Goal: Check status: Check status

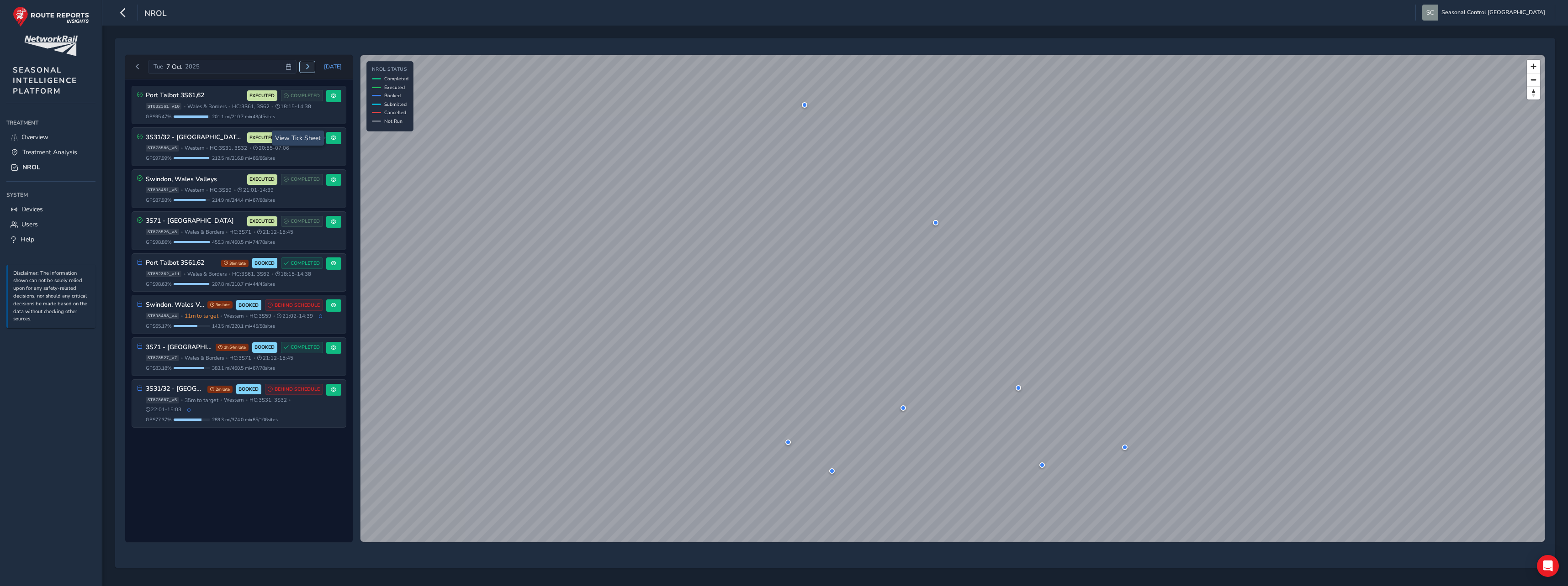
click at [310, 65] on span "Next day" at bounding box center [308, 67] width 5 height 5
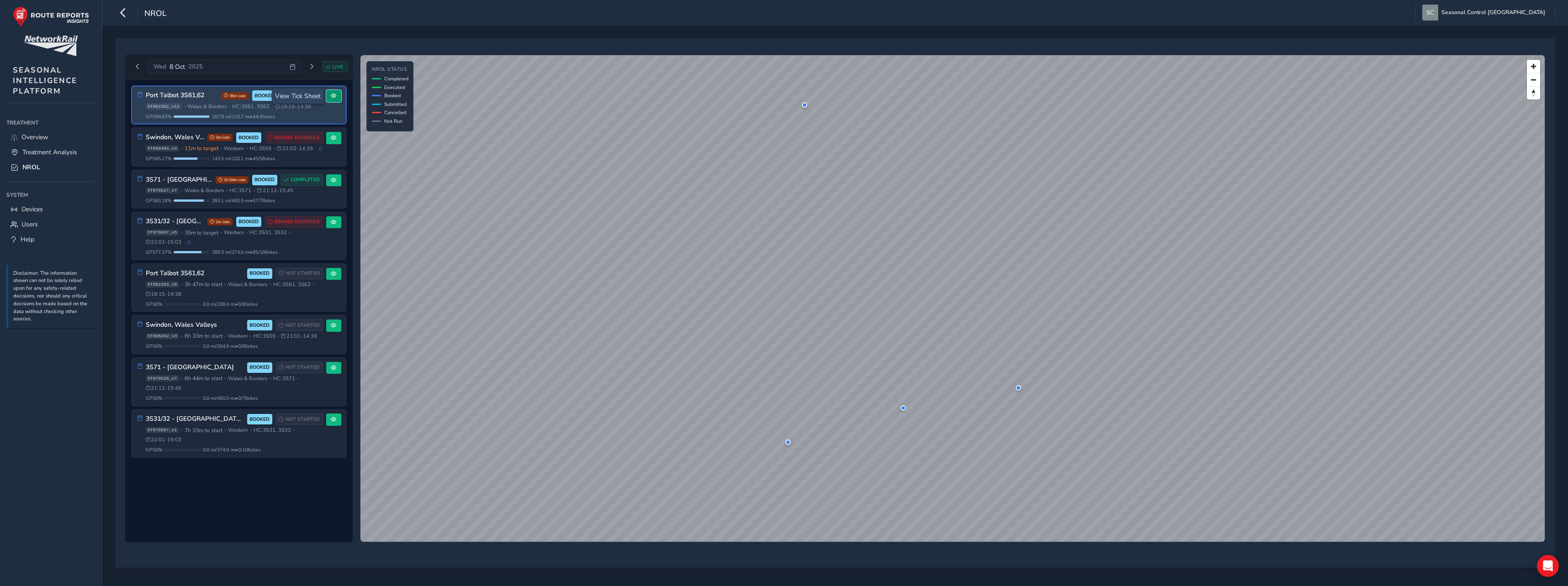
click at [336, 96] on span at bounding box center [333, 96] width 5 height 5
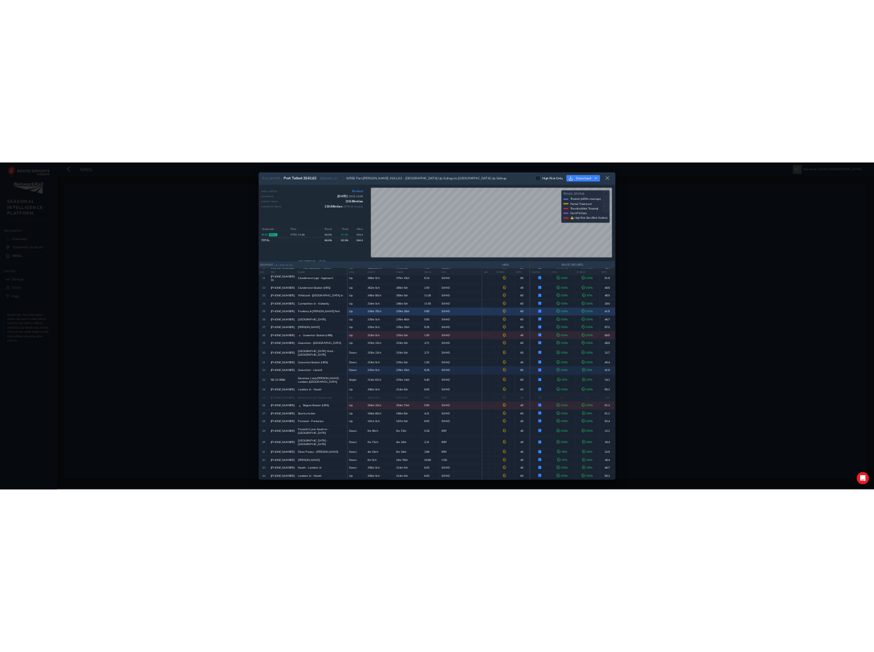
scroll to position [625, 0]
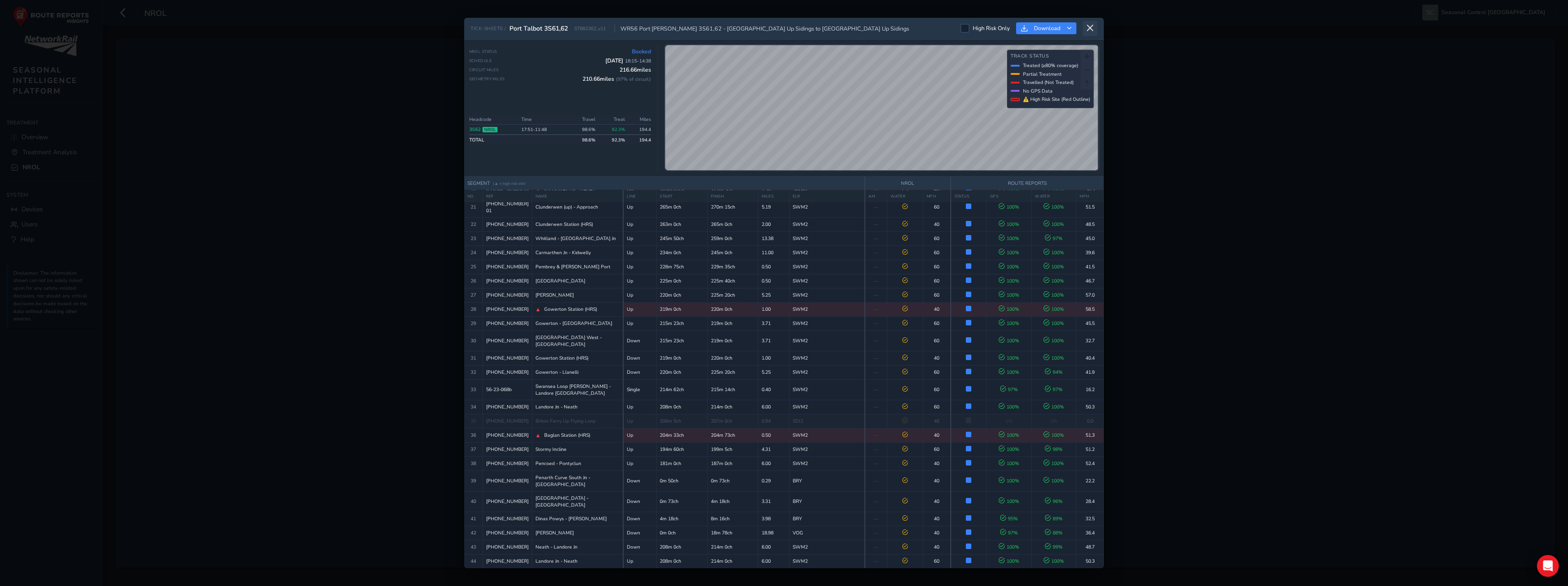
click at [1096, 24] on button at bounding box center [1091, 29] width 14 height 15
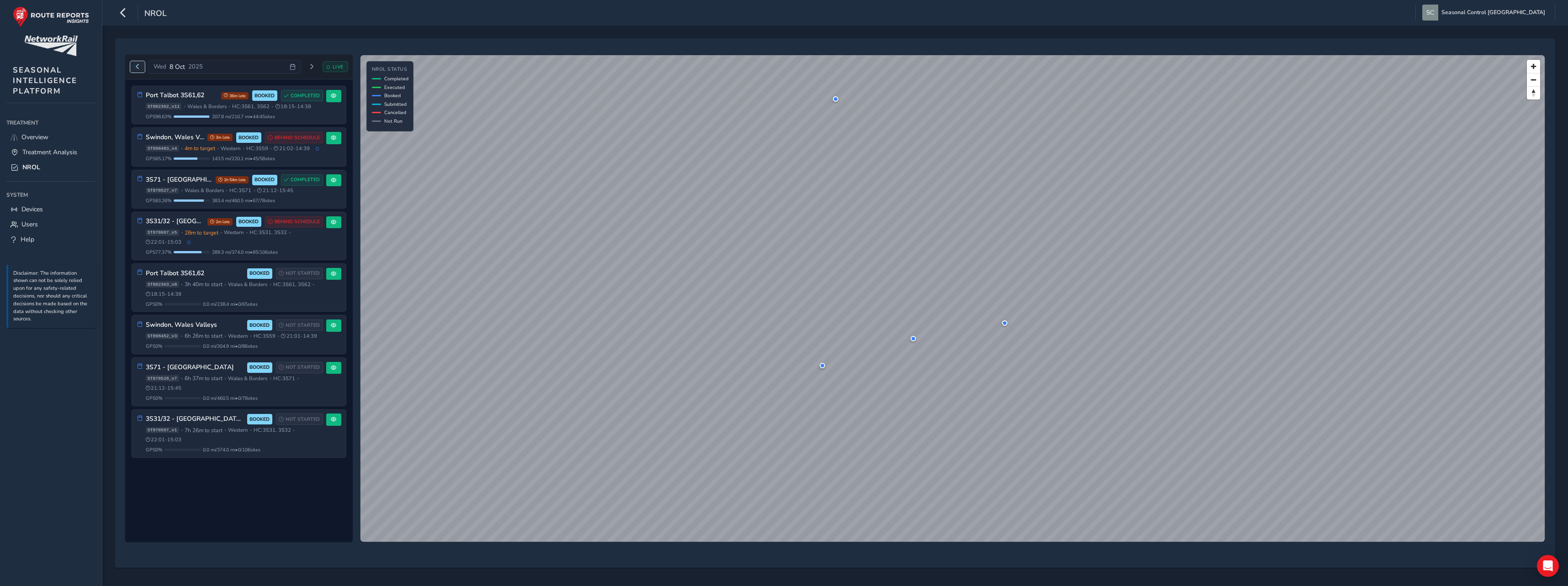
click at [136, 70] on button "Previous day" at bounding box center [138, 67] width 15 height 12
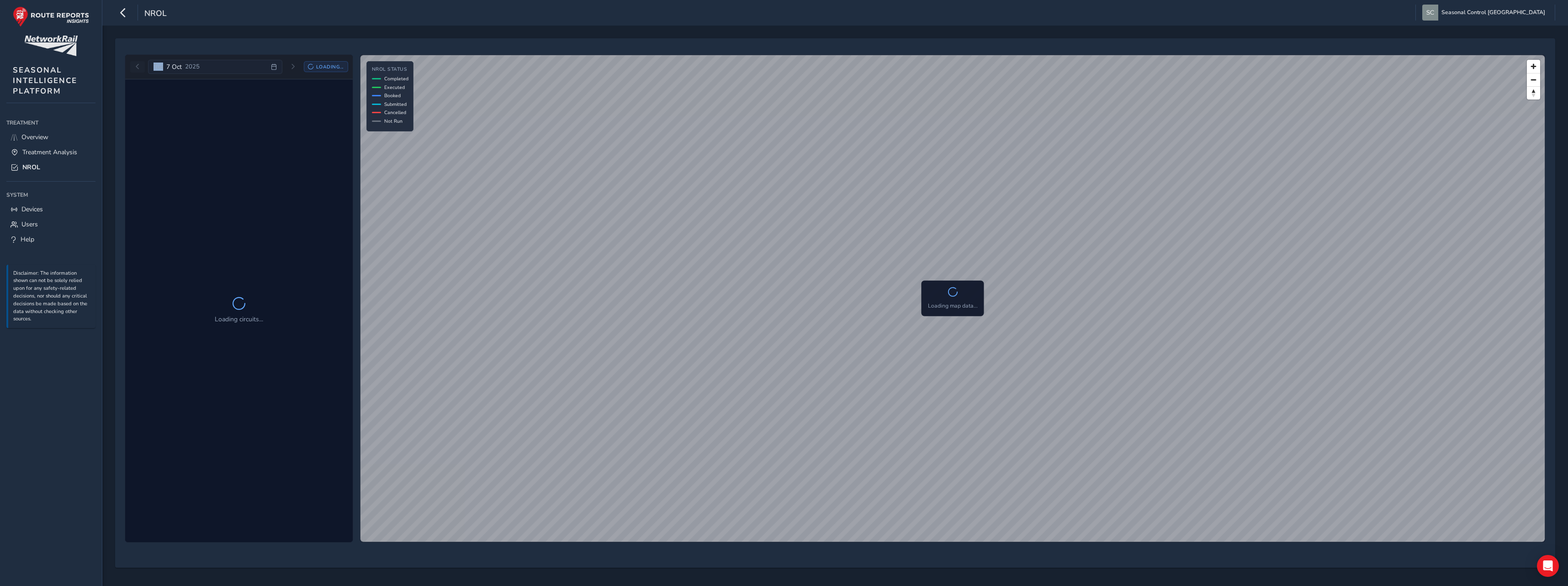
click at [136, 70] on div "[DATE] Loading..." at bounding box center [240, 67] width 218 height 14
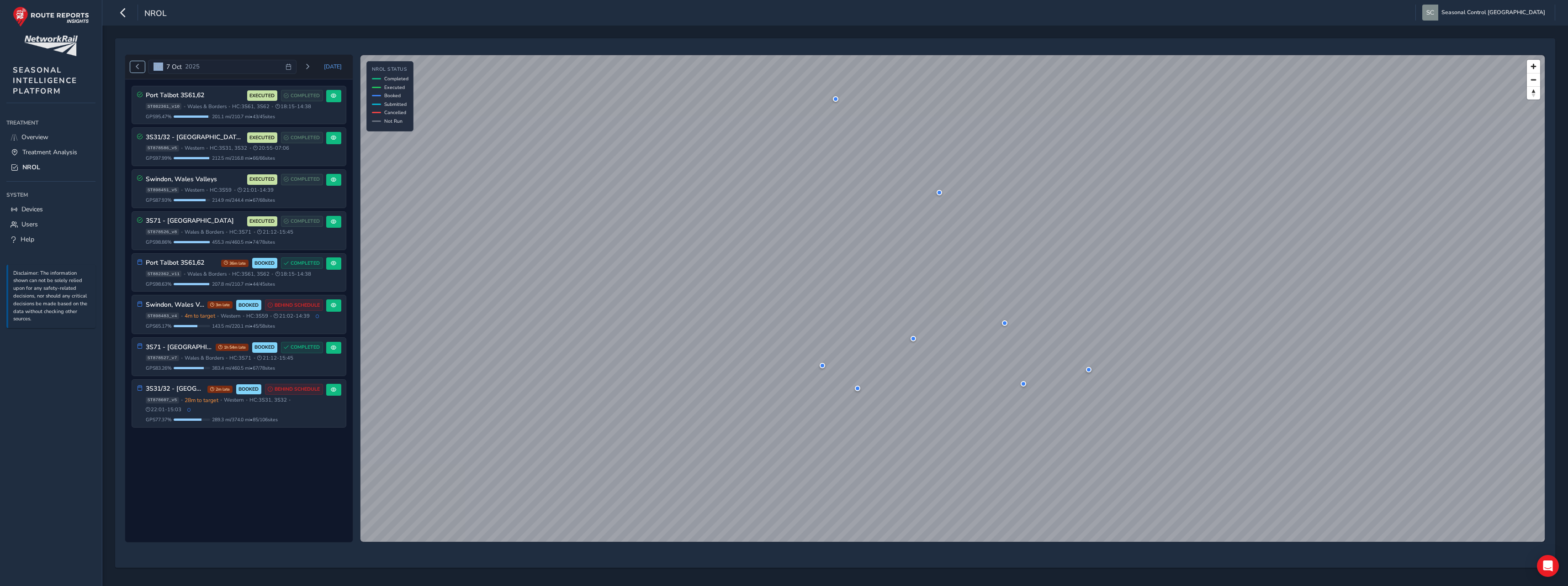
click at [136, 67] on span "Previous day" at bounding box center [138, 67] width 5 height 5
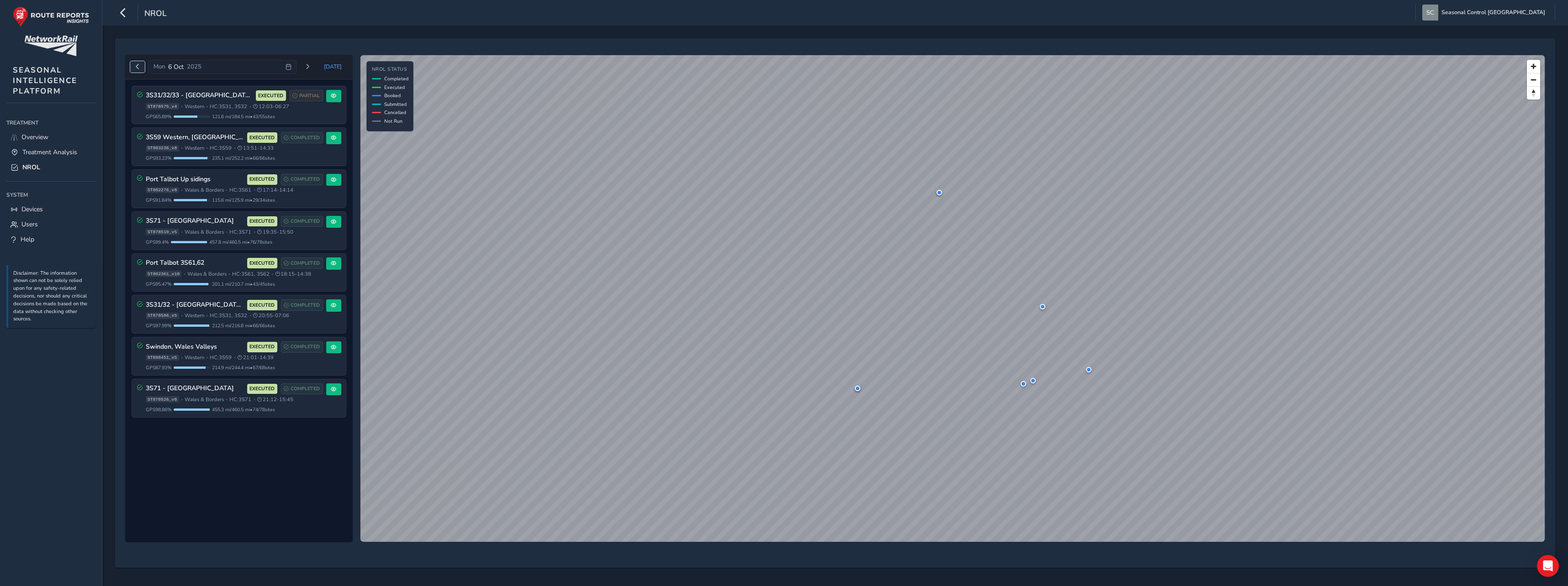
click at [137, 71] on button "Previous day" at bounding box center [138, 67] width 15 height 12
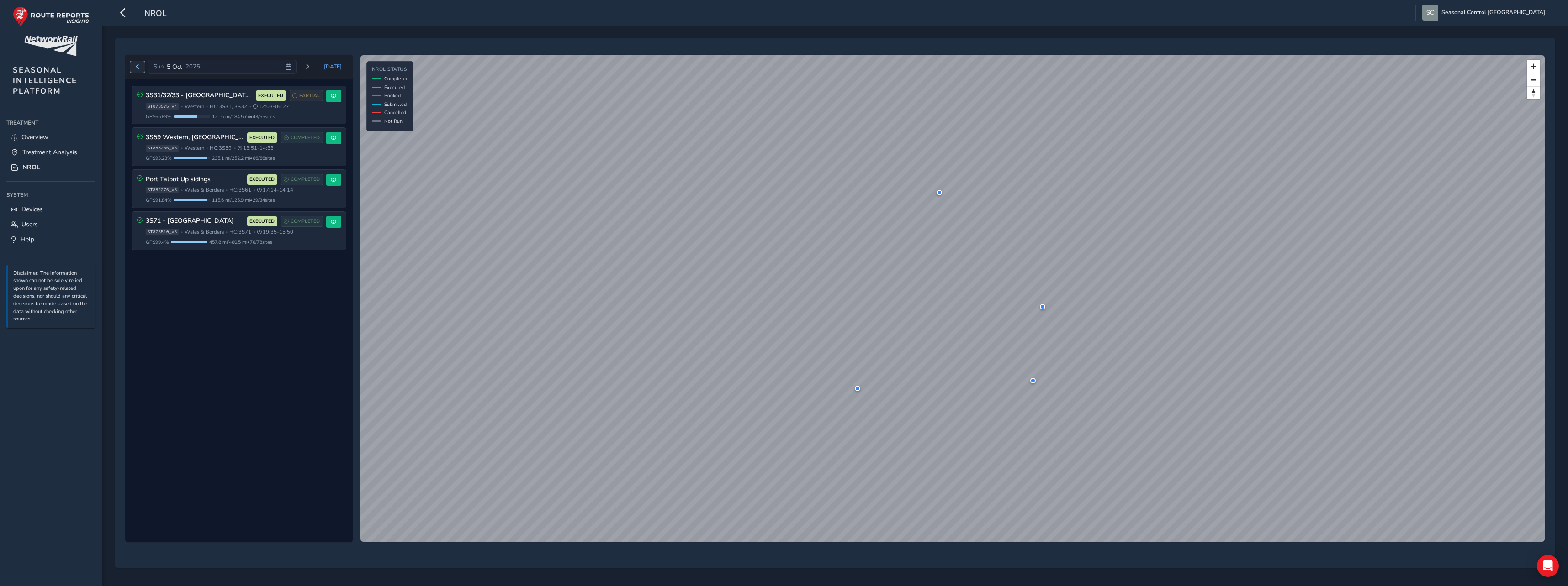
click at [137, 68] on span "Previous day" at bounding box center [138, 67] width 5 height 5
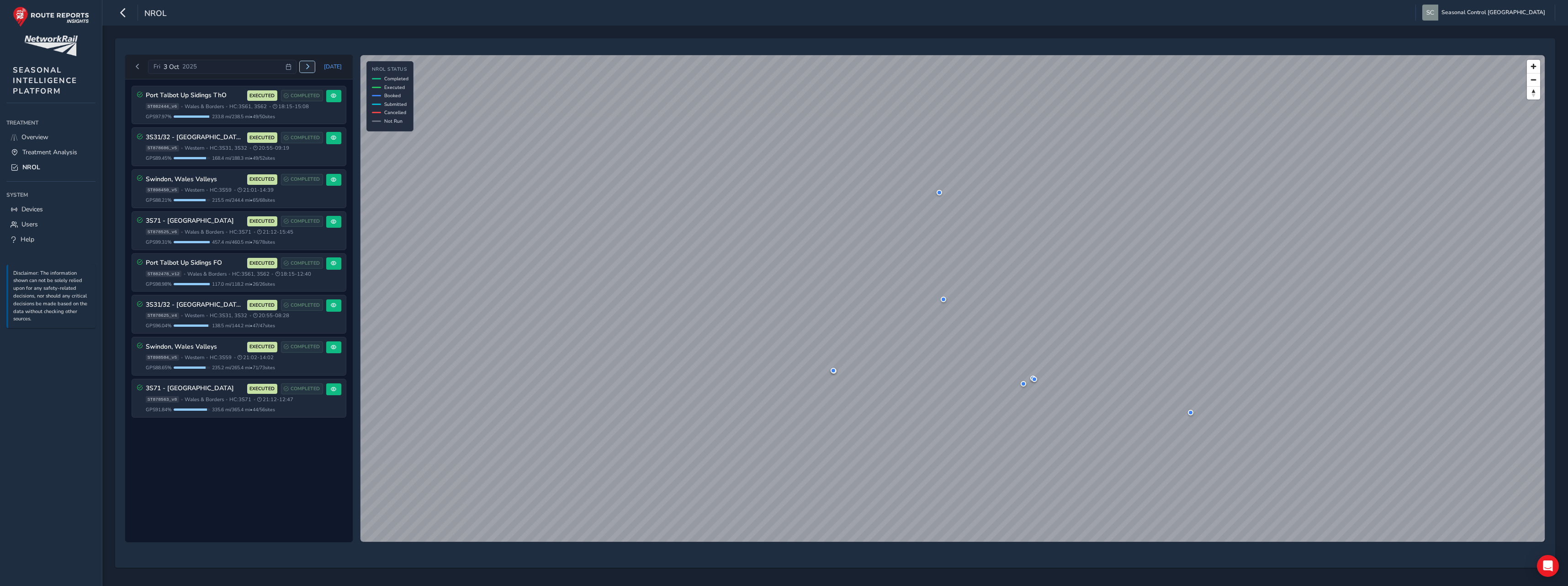
click at [309, 66] on span "Next day" at bounding box center [308, 67] width 5 height 5
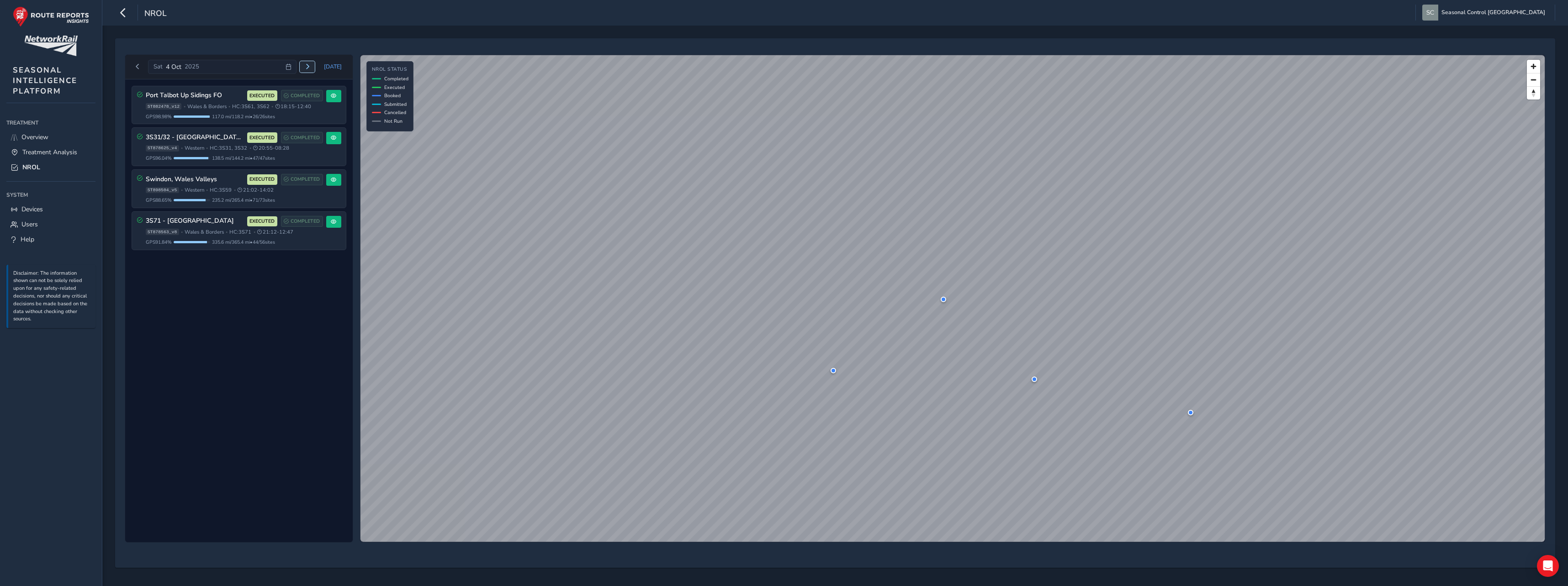
click at [309, 66] on span "Next day" at bounding box center [308, 67] width 5 height 5
click at [327, 65] on span "[DATE]" at bounding box center [333, 67] width 18 height 7
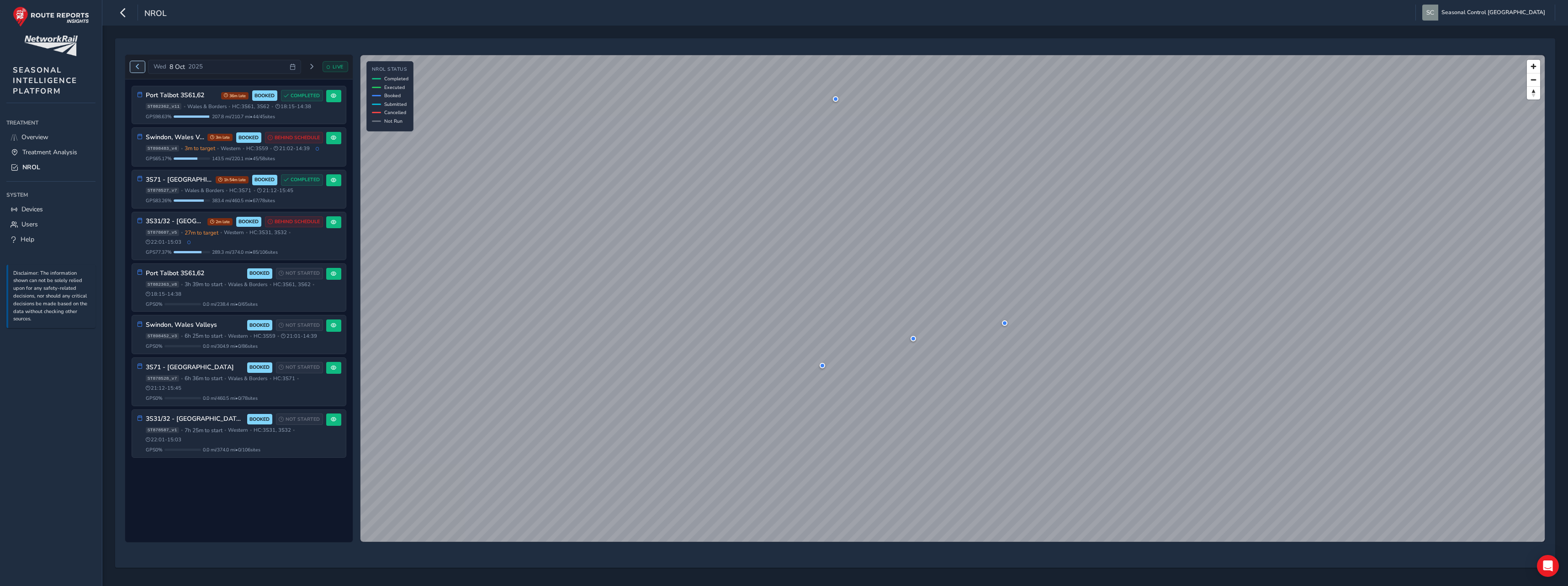
click at [139, 68] on span "Previous day" at bounding box center [138, 67] width 5 height 5
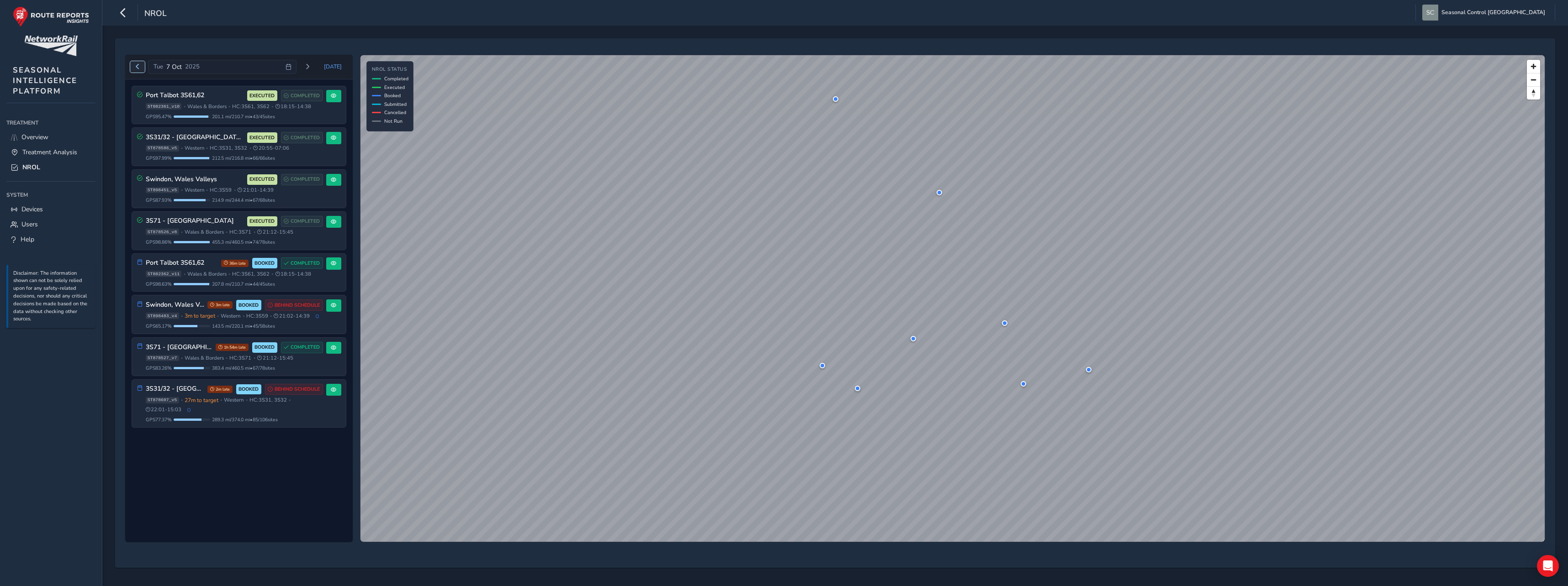
click at [137, 66] on span "Previous day" at bounding box center [138, 67] width 5 height 5
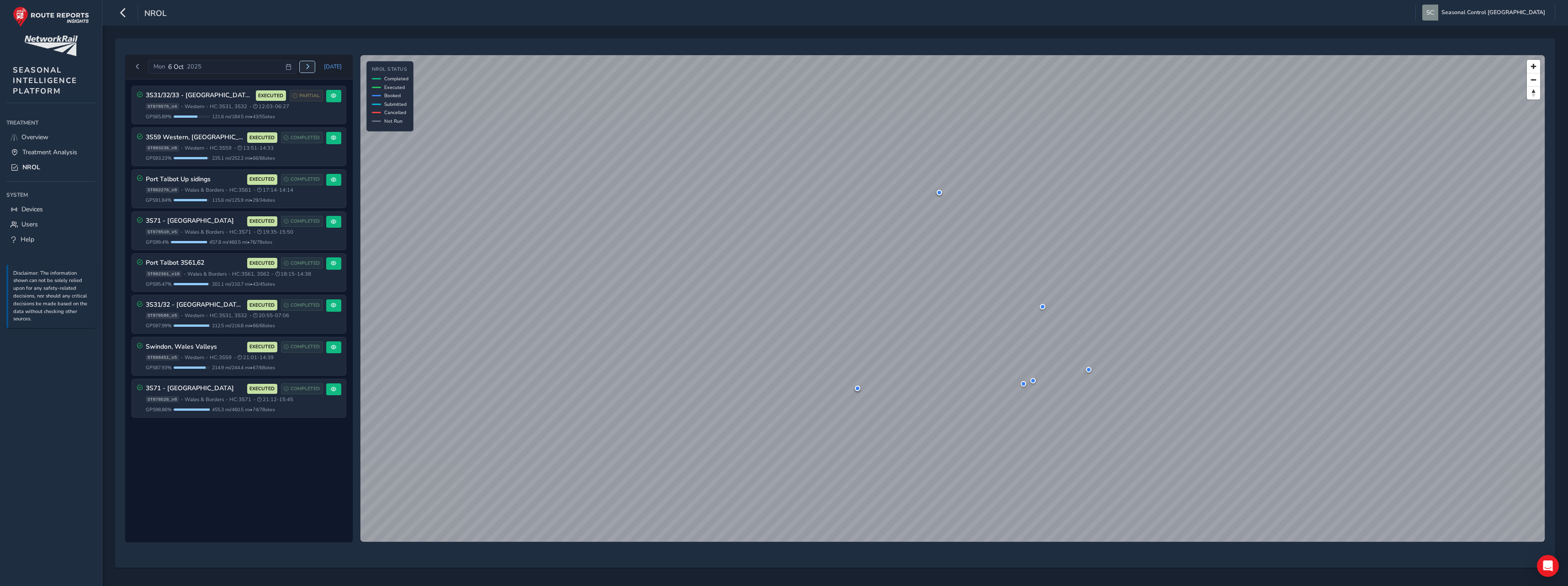
click at [310, 69] on span "Next day" at bounding box center [308, 67] width 5 height 5
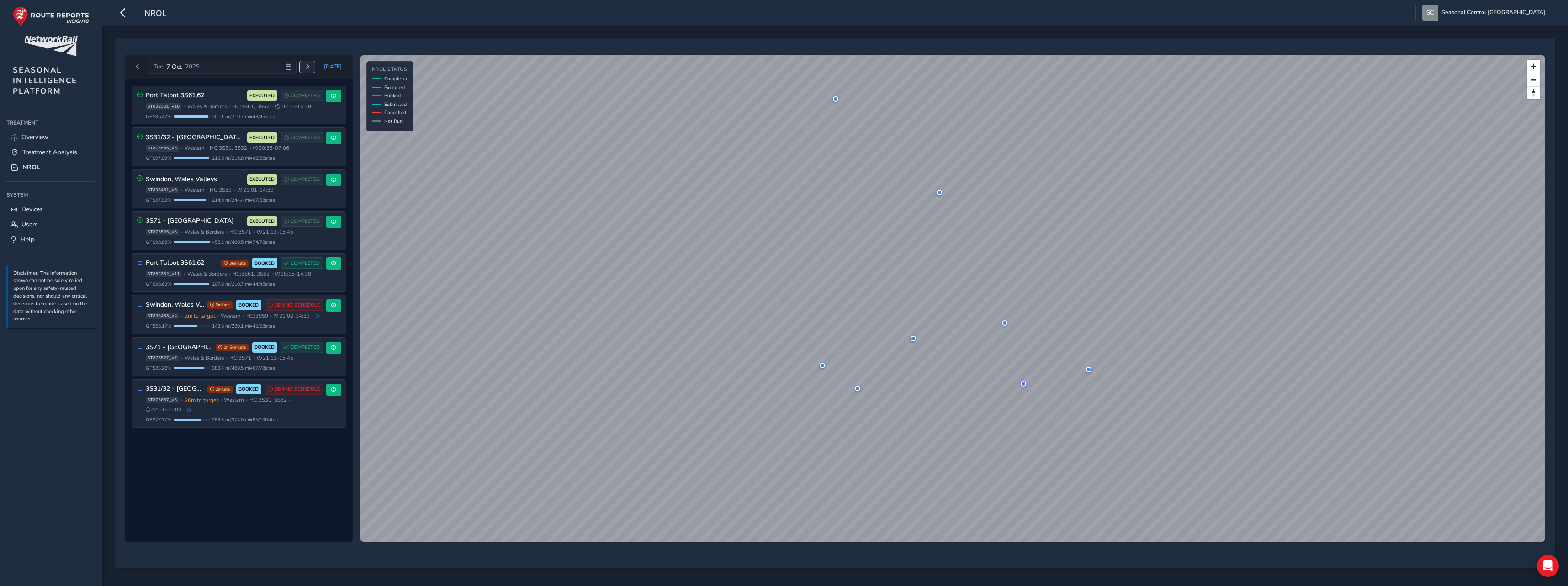
click at [310, 68] on span "Next day" at bounding box center [308, 67] width 5 height 5
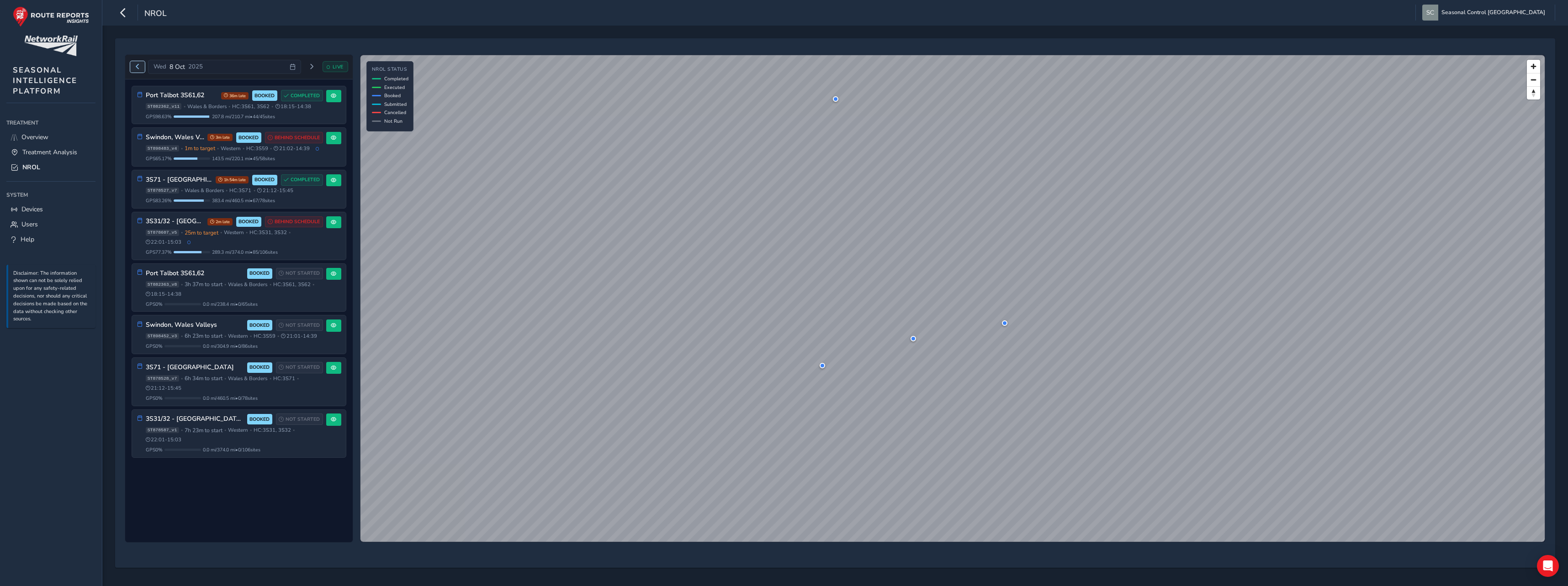
click at [137, 65] on span "Previous day" at bounding box center [138, 67] width 5 height 5
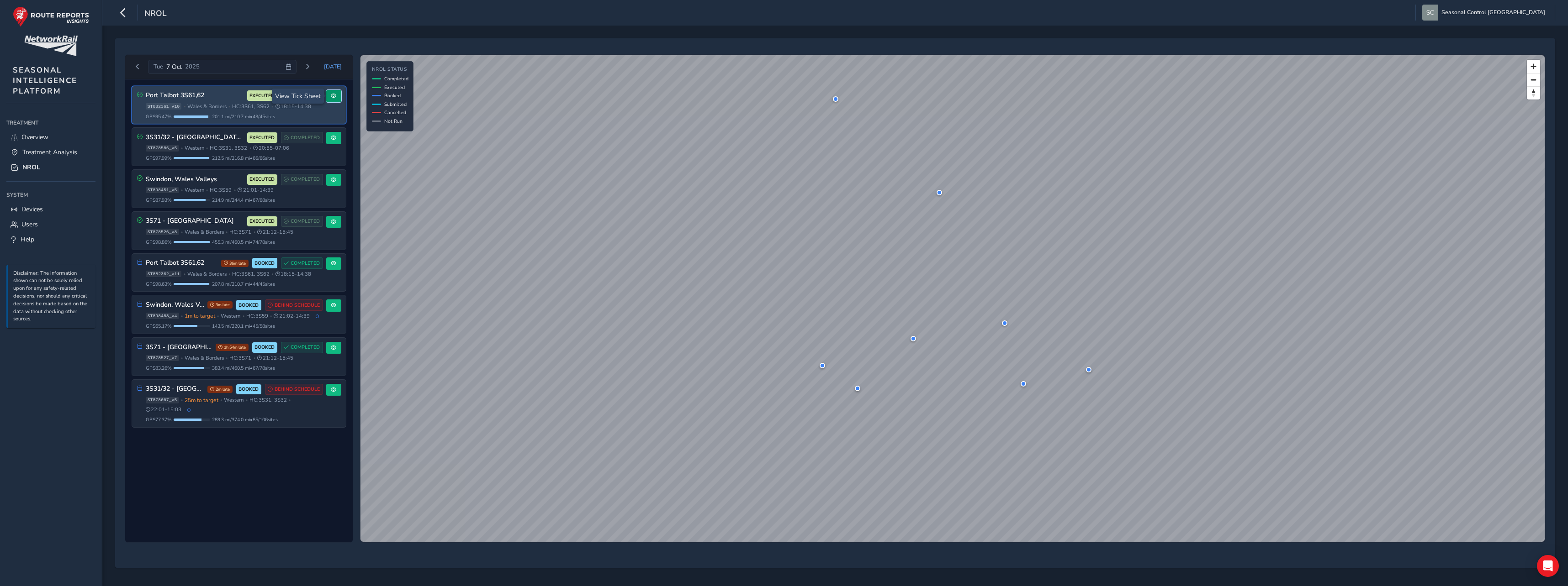
click at [333, 97] on span at bounding box center [333, 96] width 5 height 5
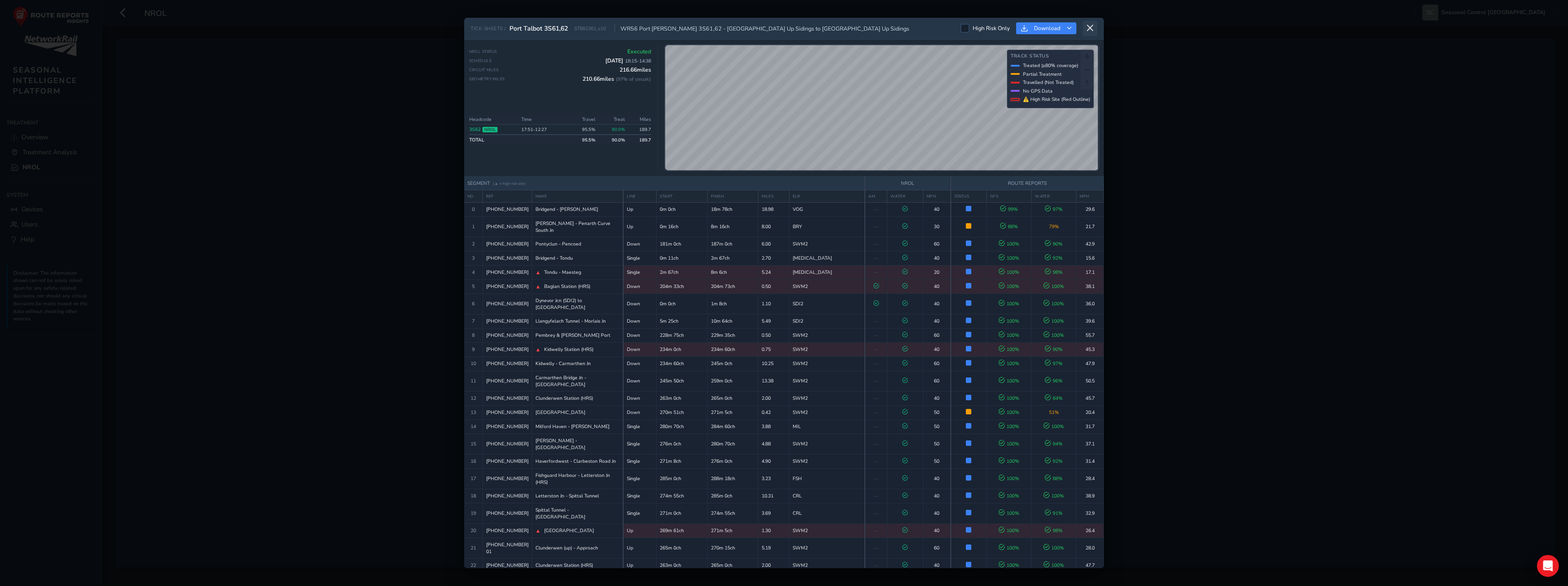
click at [1092, 33] on button at bounding box center [1091, 29] width 14 height 15
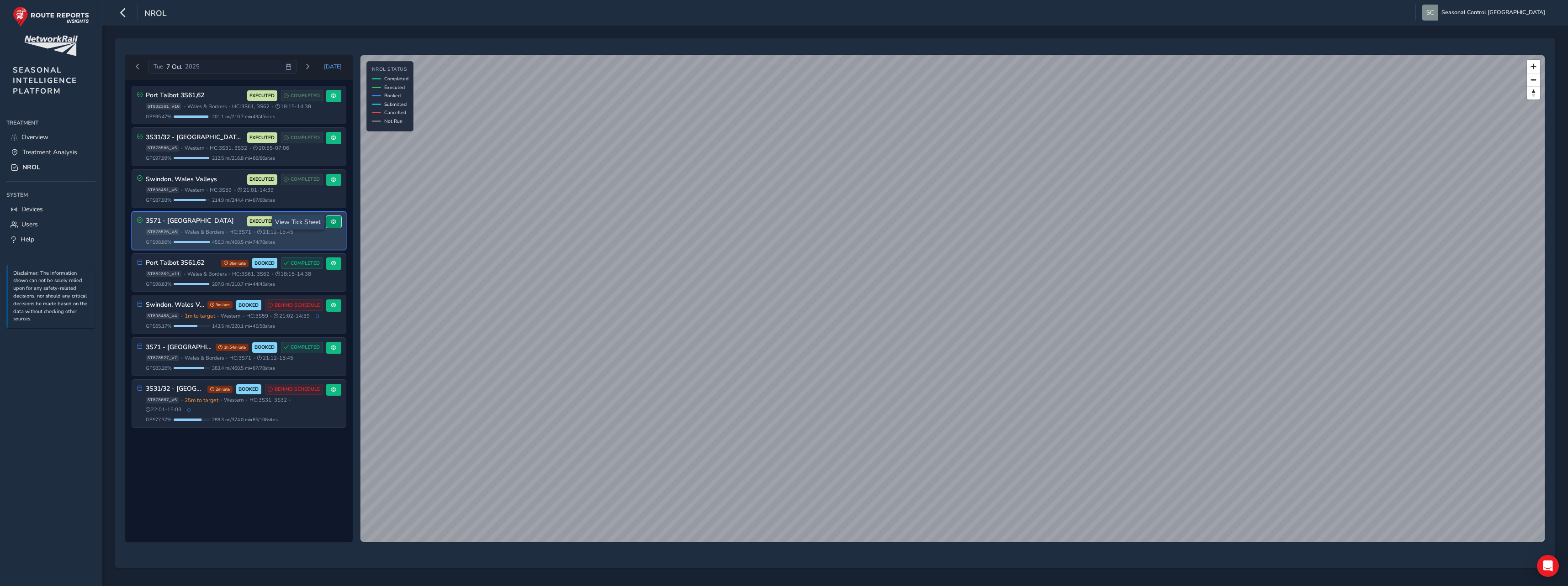
click at [327, 225] on button at bounding box center [333, 222] width 15 height 13
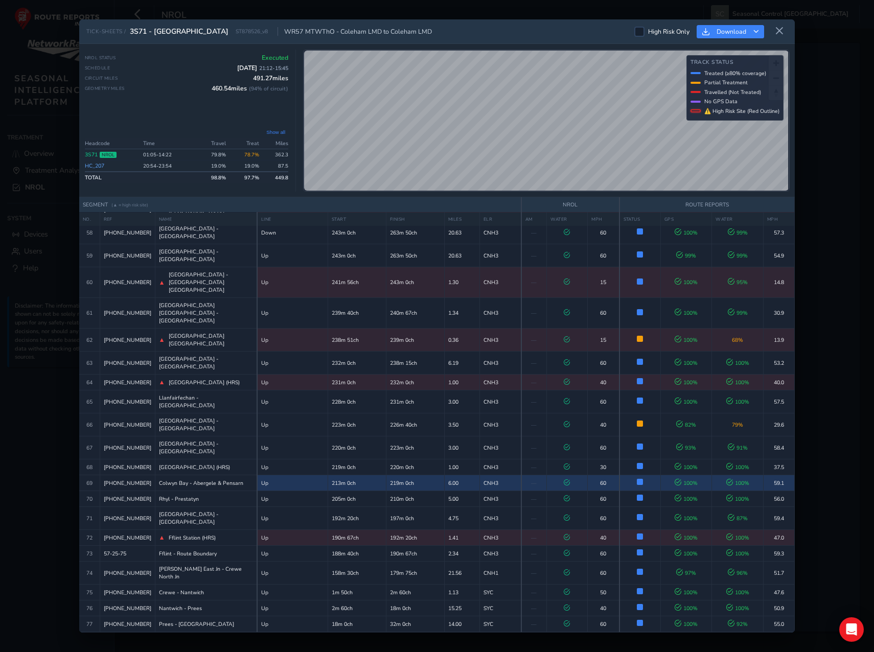
scroll to position [1388, 0]
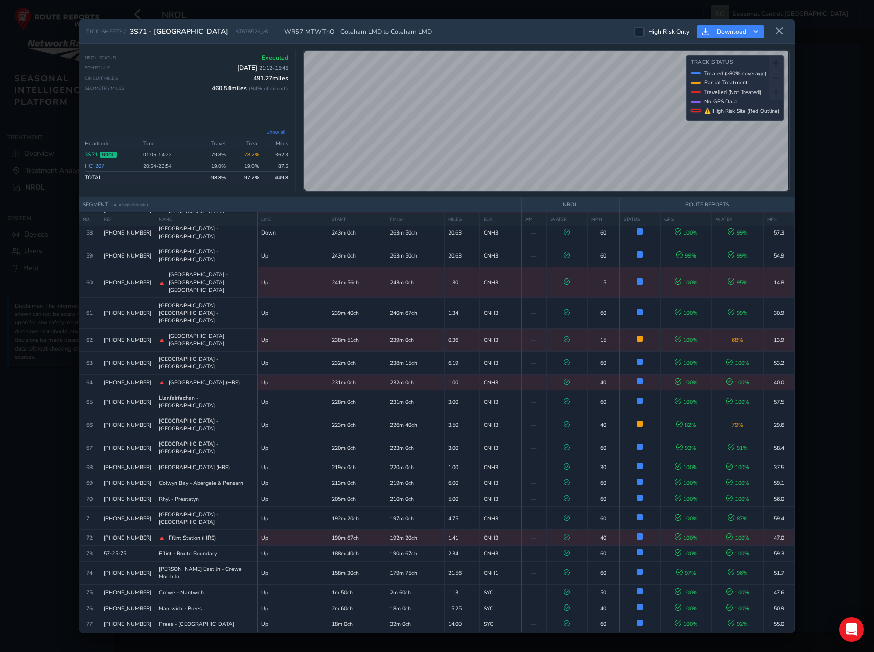
click at [779, 32] on icon at bounding box center [779, 31] width 9 height 9
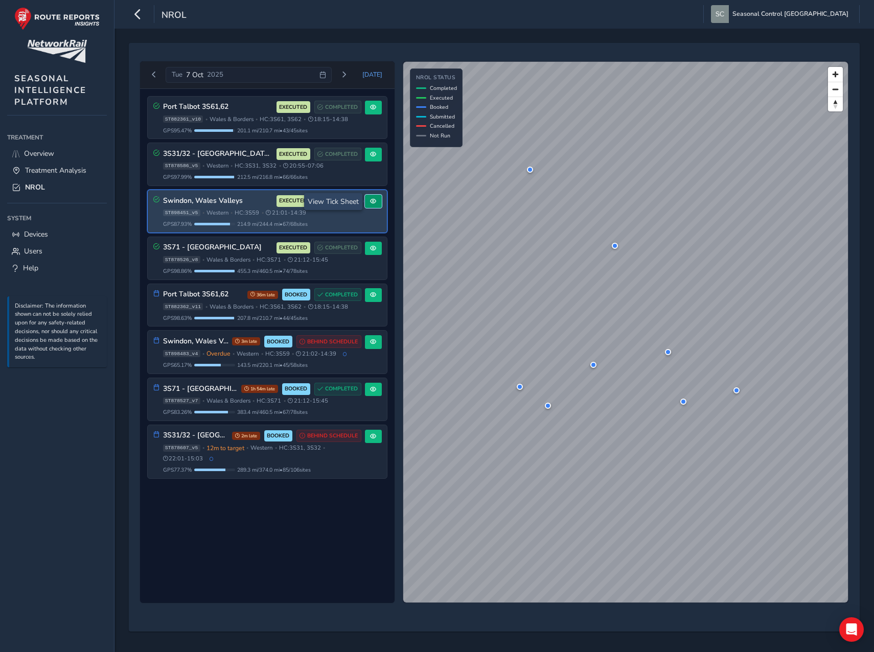
click at [375, 204] on span at bounding box center [373, 201] width 6 height 6
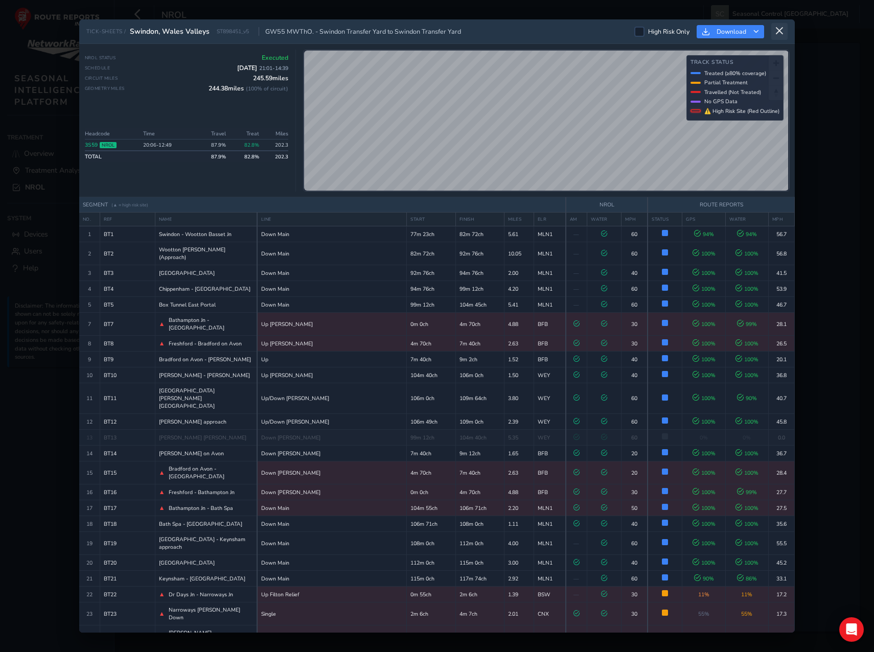
click at [783, 30] on icon at bounding box center [779, 31] width 9 height 9
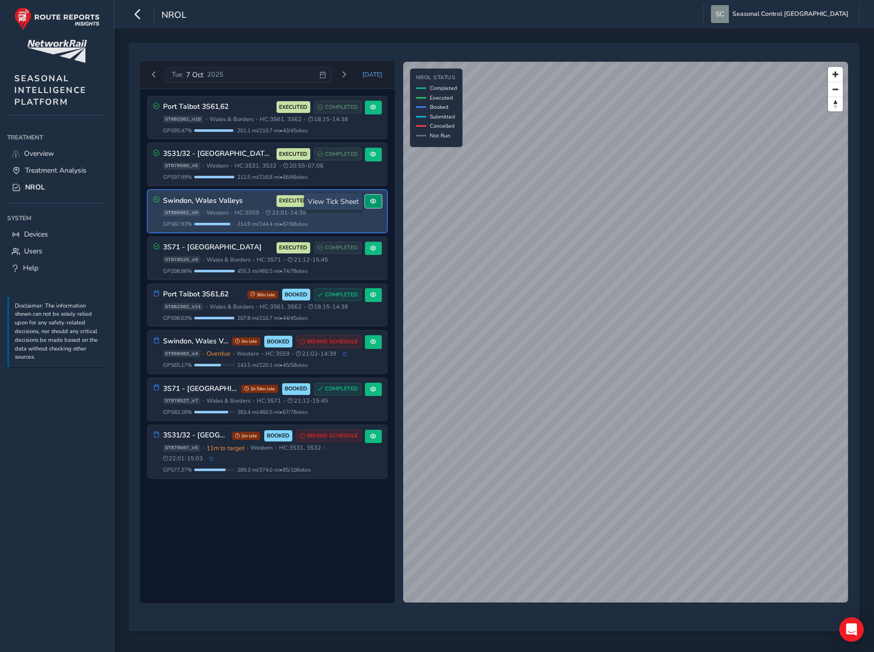
click at [367, 204] on button at bounding box center [373, 202] width 17 height 14
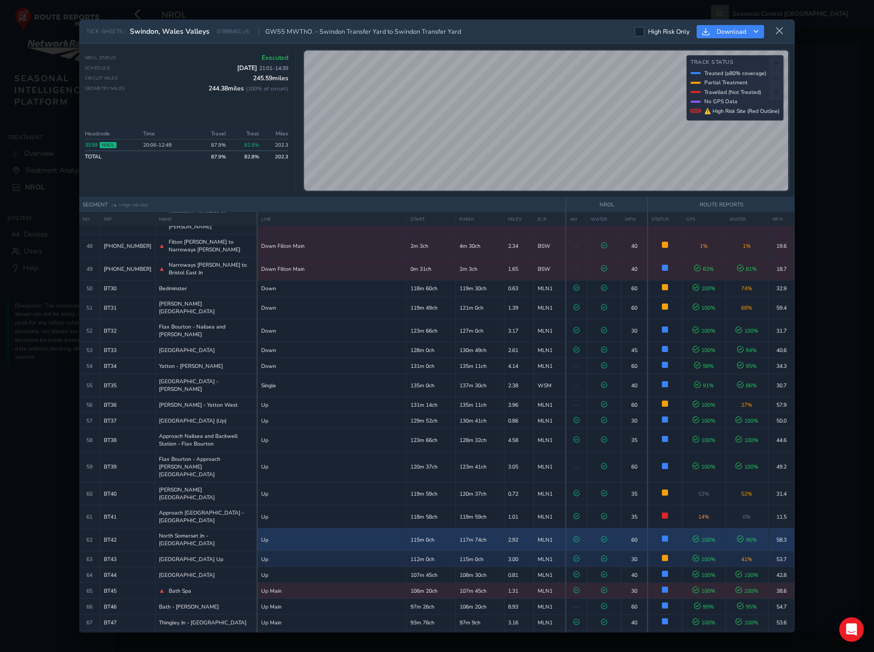
scroll to position [840, 0]
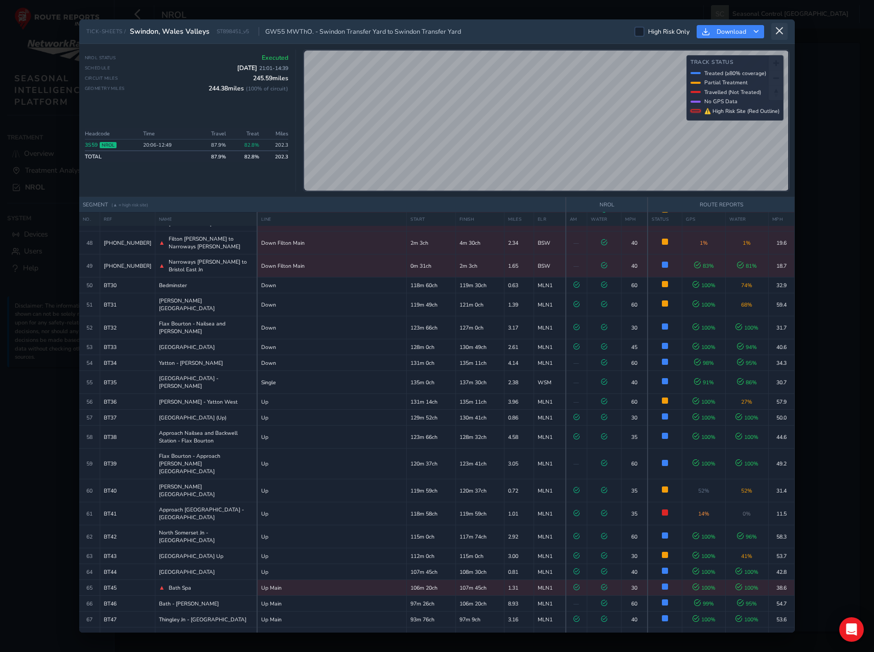
click at [781, 35] on icon at bounding box center [779, 31] width 9 height 9
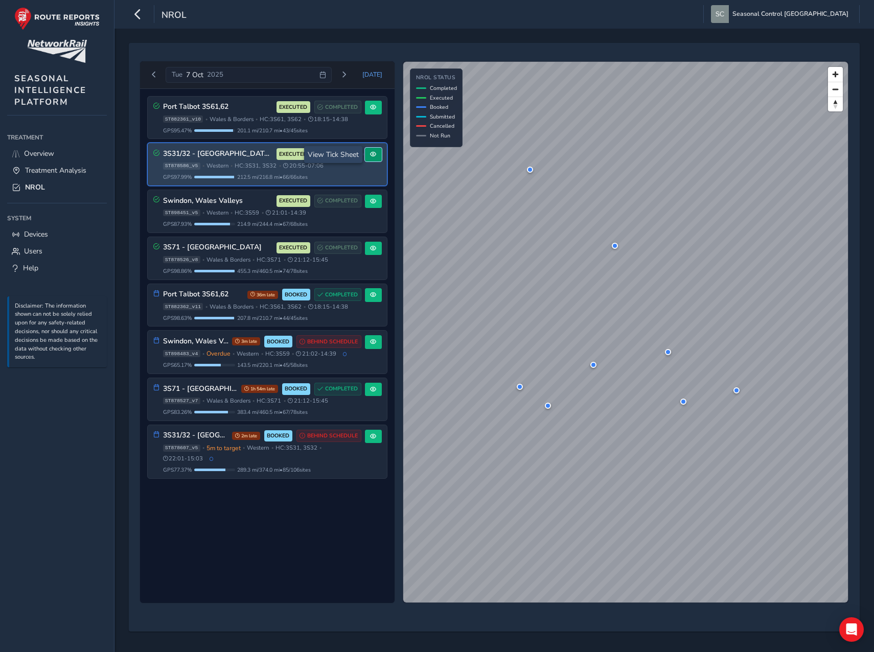
click at [371, 154] on span at bounding box center [373, 154] width 6 height 6
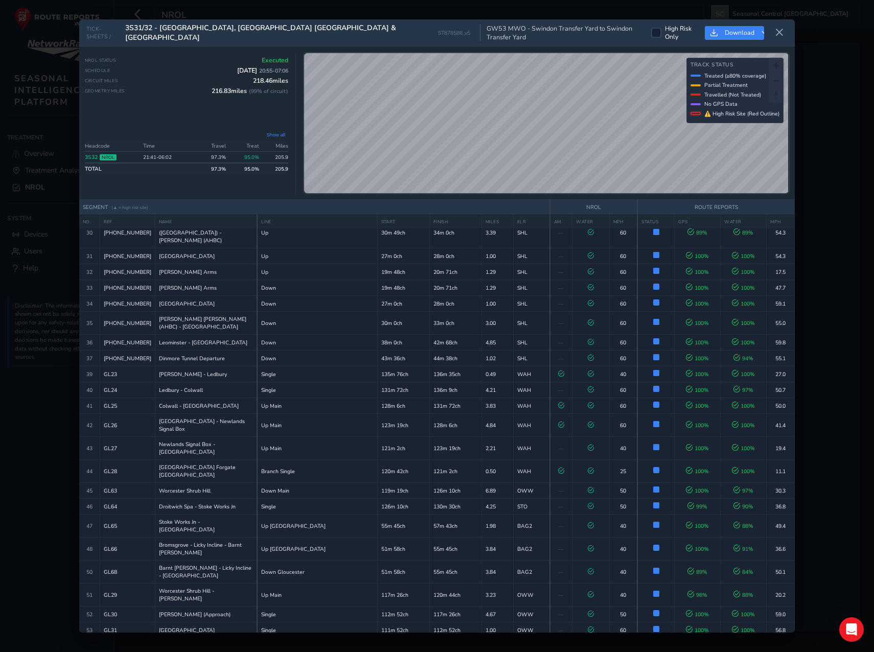
scroll to position [563, 0]
click at [784, 37] on button at bounding box center [779, 33] width 16 height 17
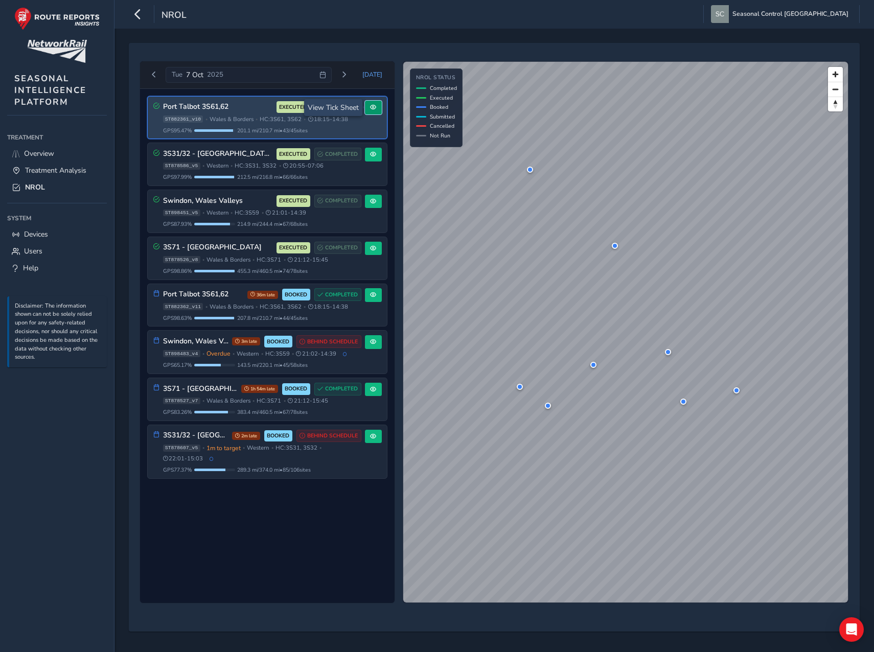
click at [377, 105] on button at bounding box center [373, 108] width 17 height 14
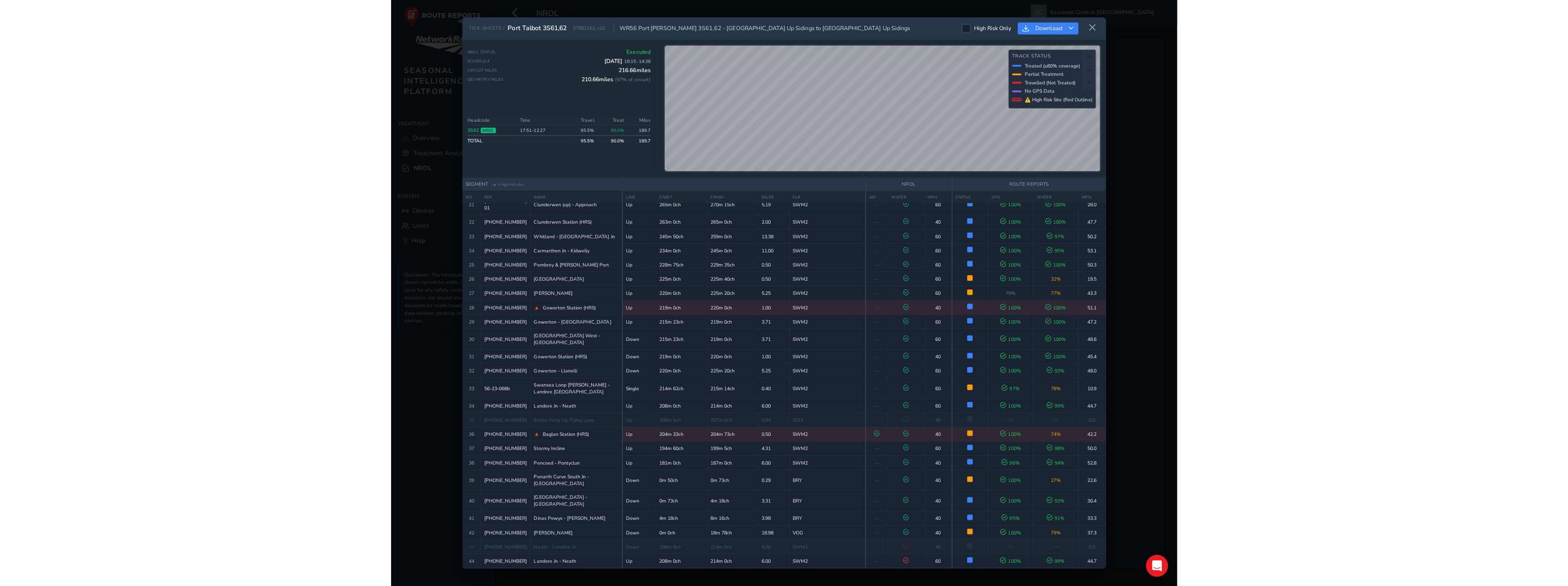
scroll to position [562, 0]
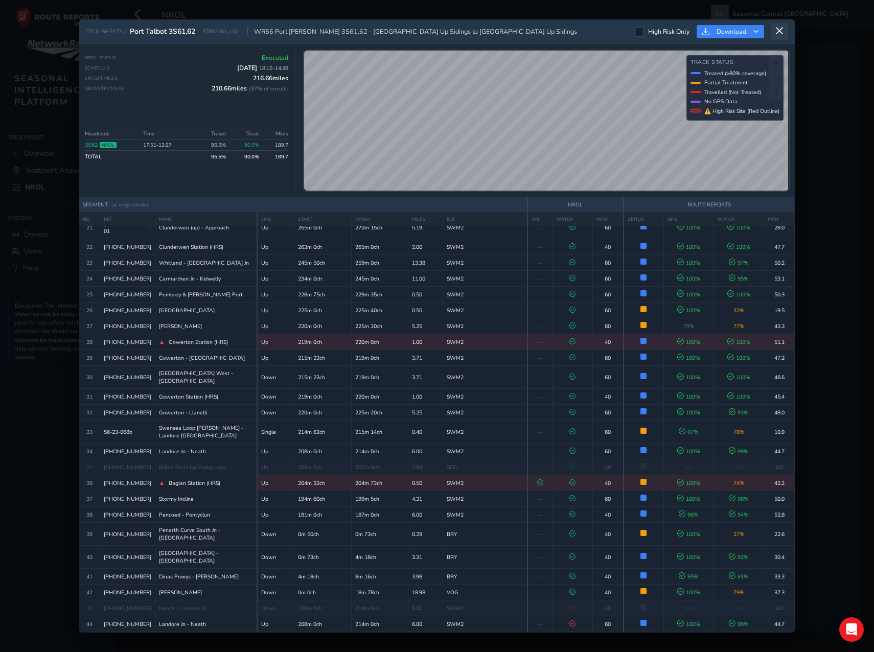
click at [786, 36] on button at bounding box center [779, 31] width 16 height 17
